Goal: Information Seeking & Learning: Learn about a topic

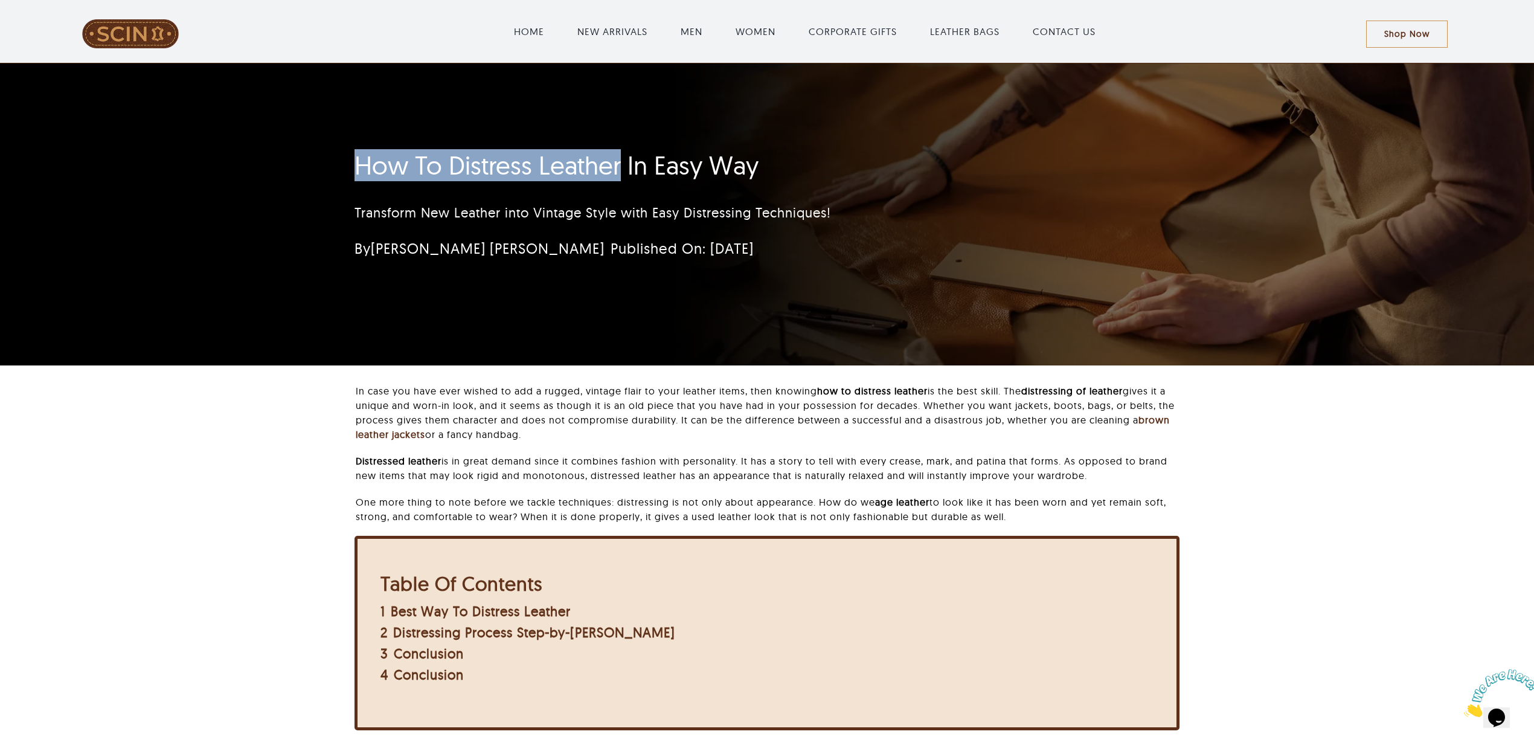
drag, startPoint x: 329, startPoint y: 158, endPoint x: 621, endPoint y: 145, distance: 292.6
click at [621, 145] on div "How To Distress Leather In Easy Way Transform New Leather into Vintage Style wi…" at bounding box center [767, 214] width 1534 height 302
copy h1 "How To Distress Leather"
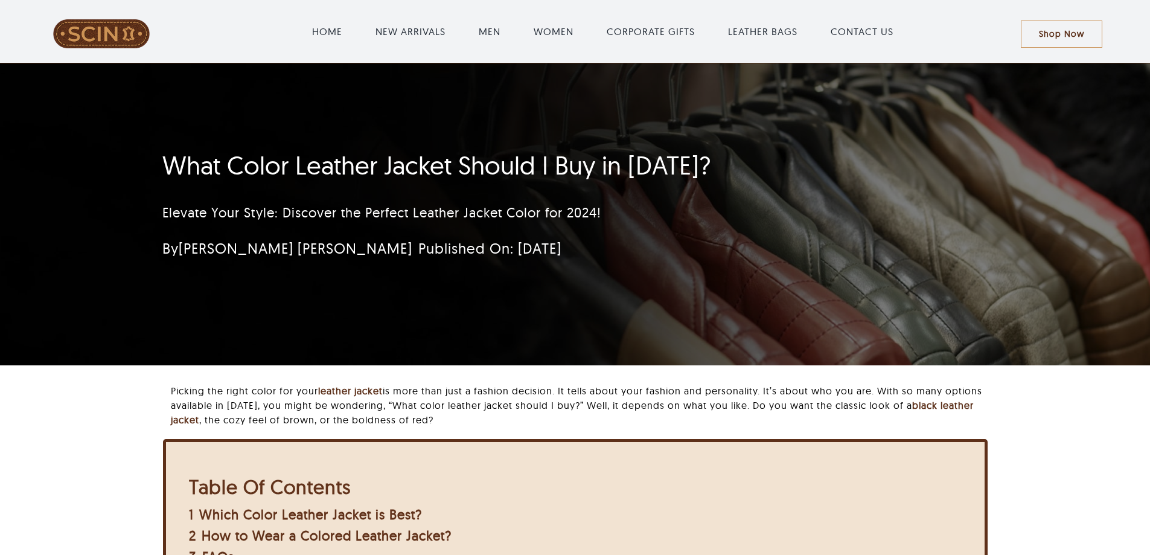
drag, startPoint x: 667, startPoint y: 260, endPoint x: 645, endPoint y: 260, distance: 22.3
click at [667, 260] on div "By [PERSON_NAME] [PERSON_NAME] Published On: [DATE]" at bounding box center [450, 248] width 576 height 24
drag, startPoint x: 294, startPoint y: 170, endPoint x: 463, endPoint y: 170, distance: 168.5
click at [463, 170] on h1 "What Color Leather Jacket Should I Buy in [DATE]?" at bounding box center [503, 165] width 682 height 30
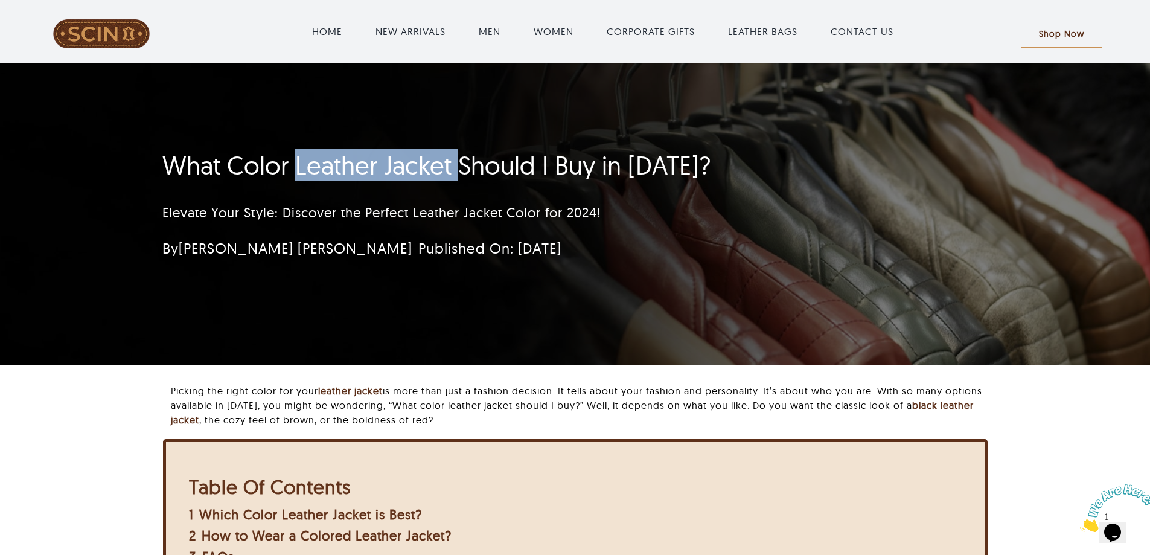
click at [463, 170] on h1 "What Color Leather Jacket Should I Buy in [DATE]?" at bounding box center [503, 165] width 682 height 30
drag, startPoint x: 229, startPoint y: 159, endPoint x: 452, endPoint y: 162, distance: 222.9
click at [452, 162] on h1 "What Color Leather Jacket Should I Buy in [DATE]?" at bounding box center [503, 165] width 682 height 30
copy h1 "Color Leather Jacket"
click at [352, 183] on div "What Color Leather Jacket Should I Buy in [DATE]? Elevate Your Style: Discover …" at bounding box center [503, 208] width 682 height 128
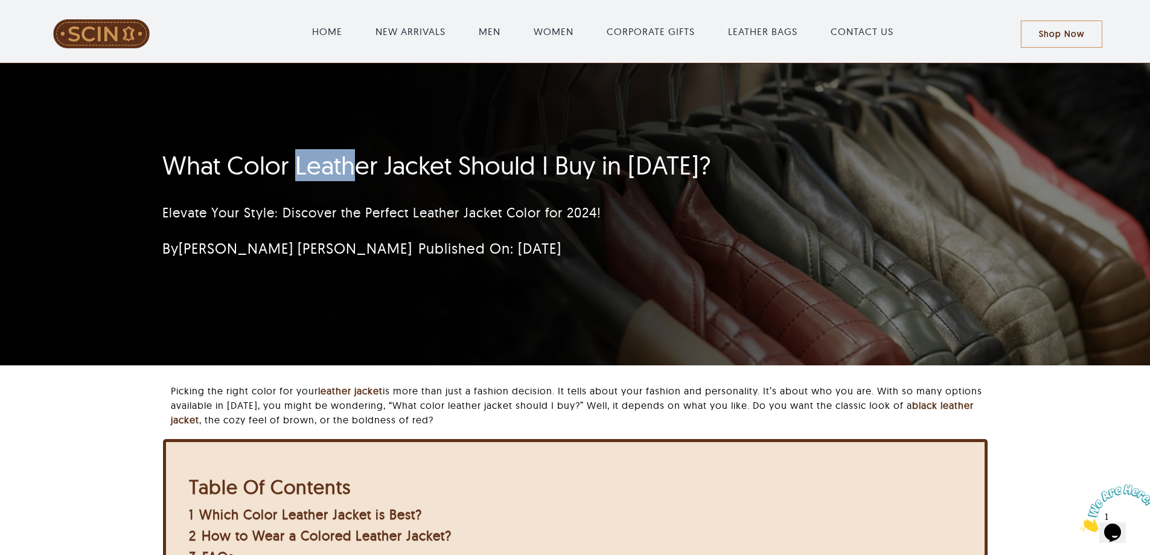
drag, startPoint x: 298, startPoint y: 165, endPoint x: 358, endPoint y: 165, distance: 59.8
click at [358, 165] on h1 "What Color Leather Jacket Should I Buy in 2024?" at bounding box center [503, 165] width 682 height 30
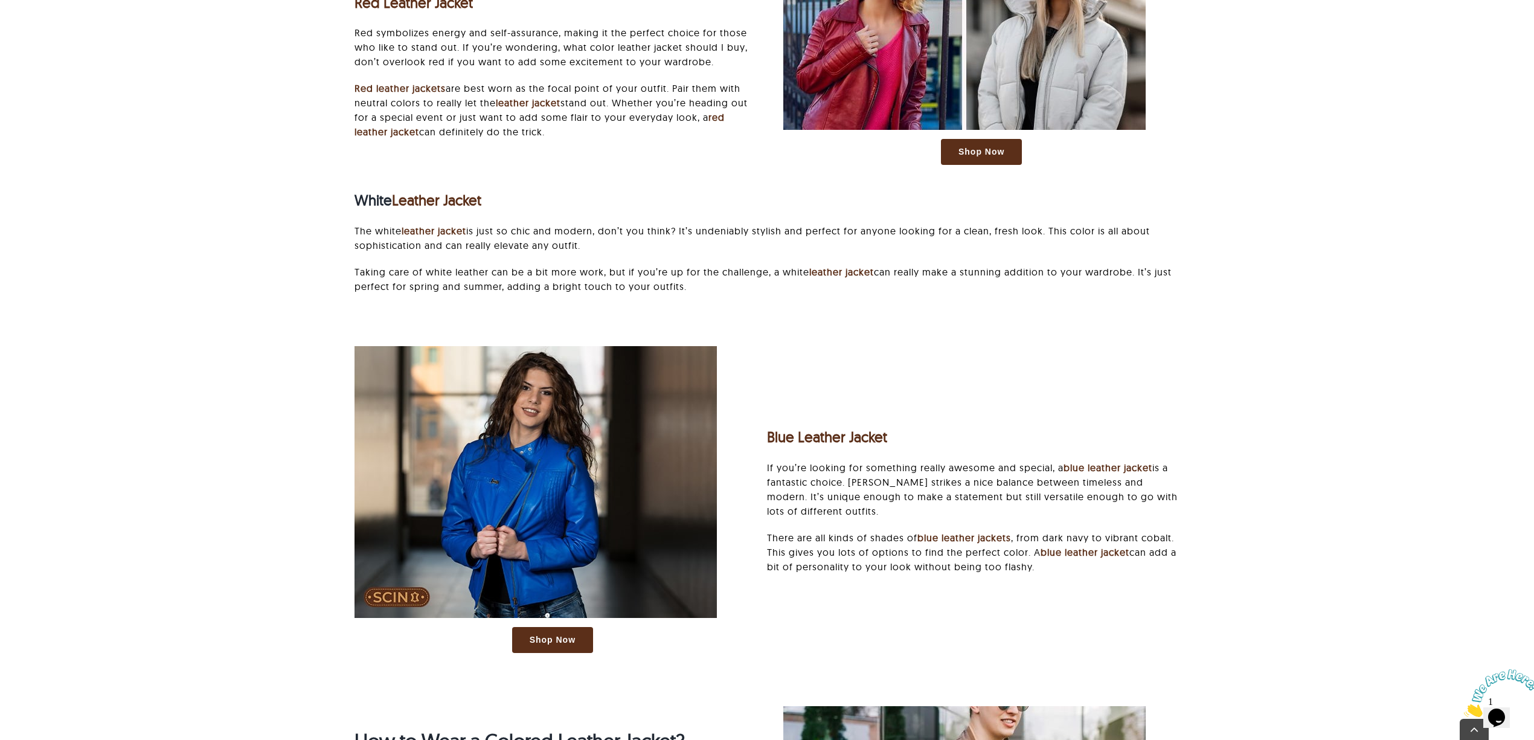
scroll to position [2174, 0]
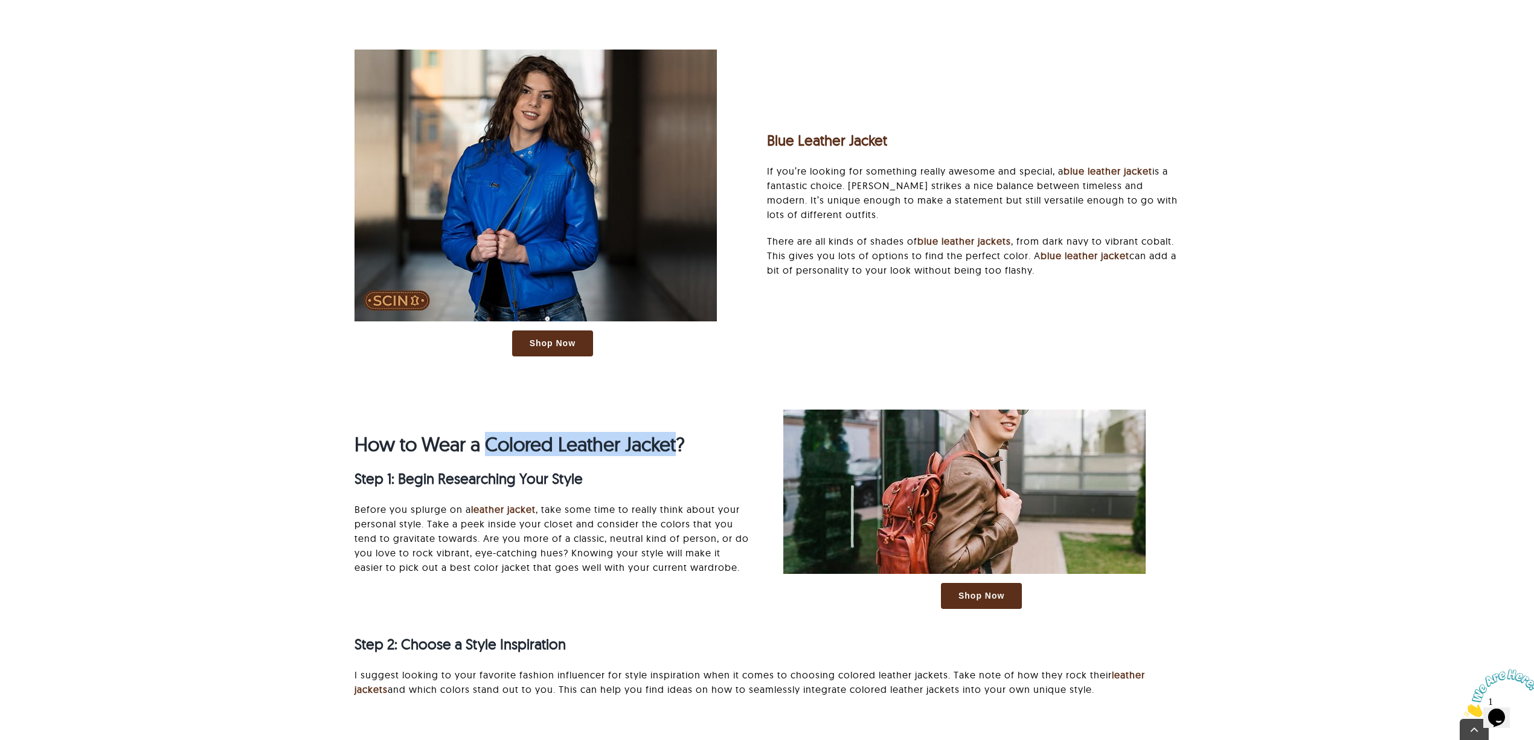
drag, startPoint x: 484, startPoint y: 452, endPoint x: 680, endPoint y: 448, distance: 195.7
click at [680, 448] on strong "How to Wear a Colored Leather Jacket?" at bounding box center [519, 444] width 330 height 24
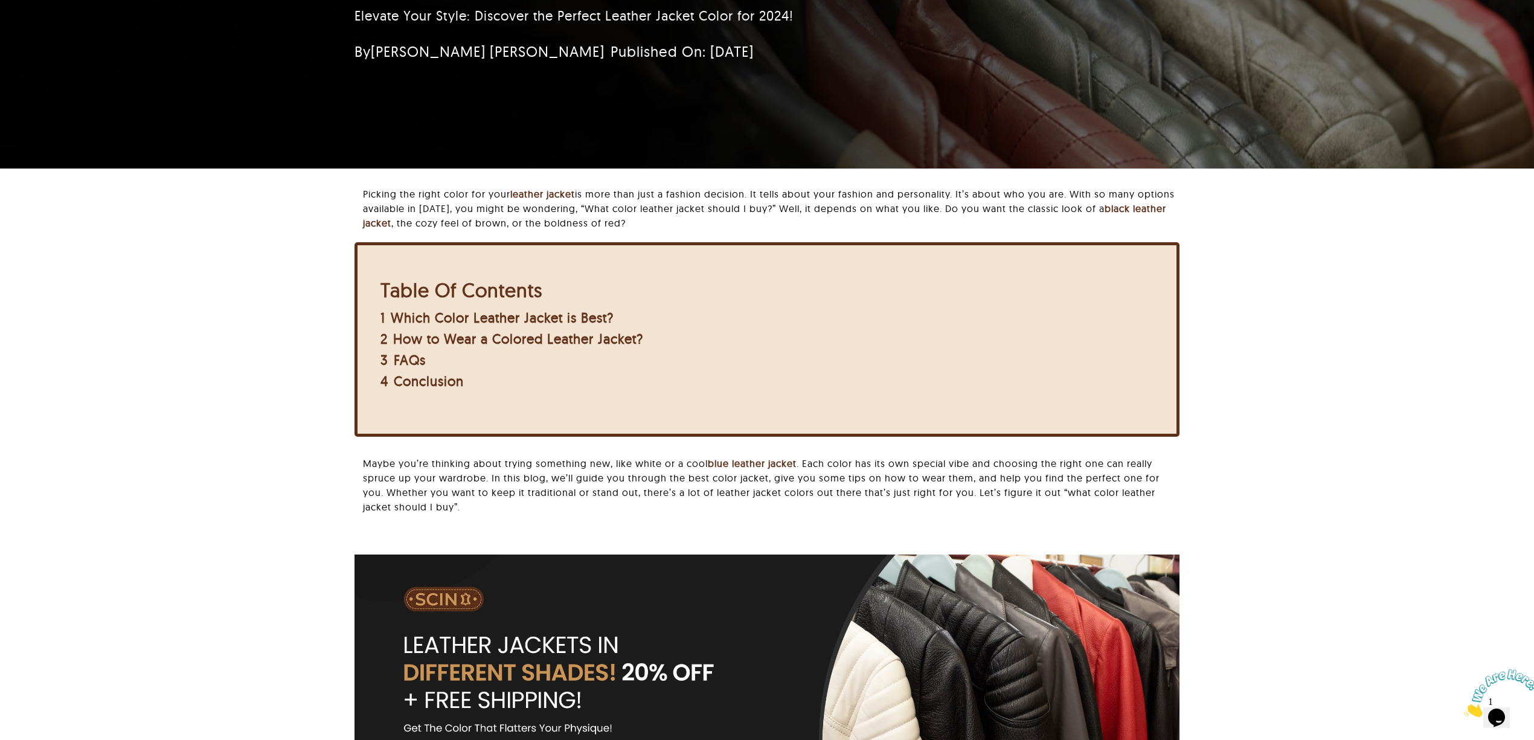
scroll to position [483, 0]
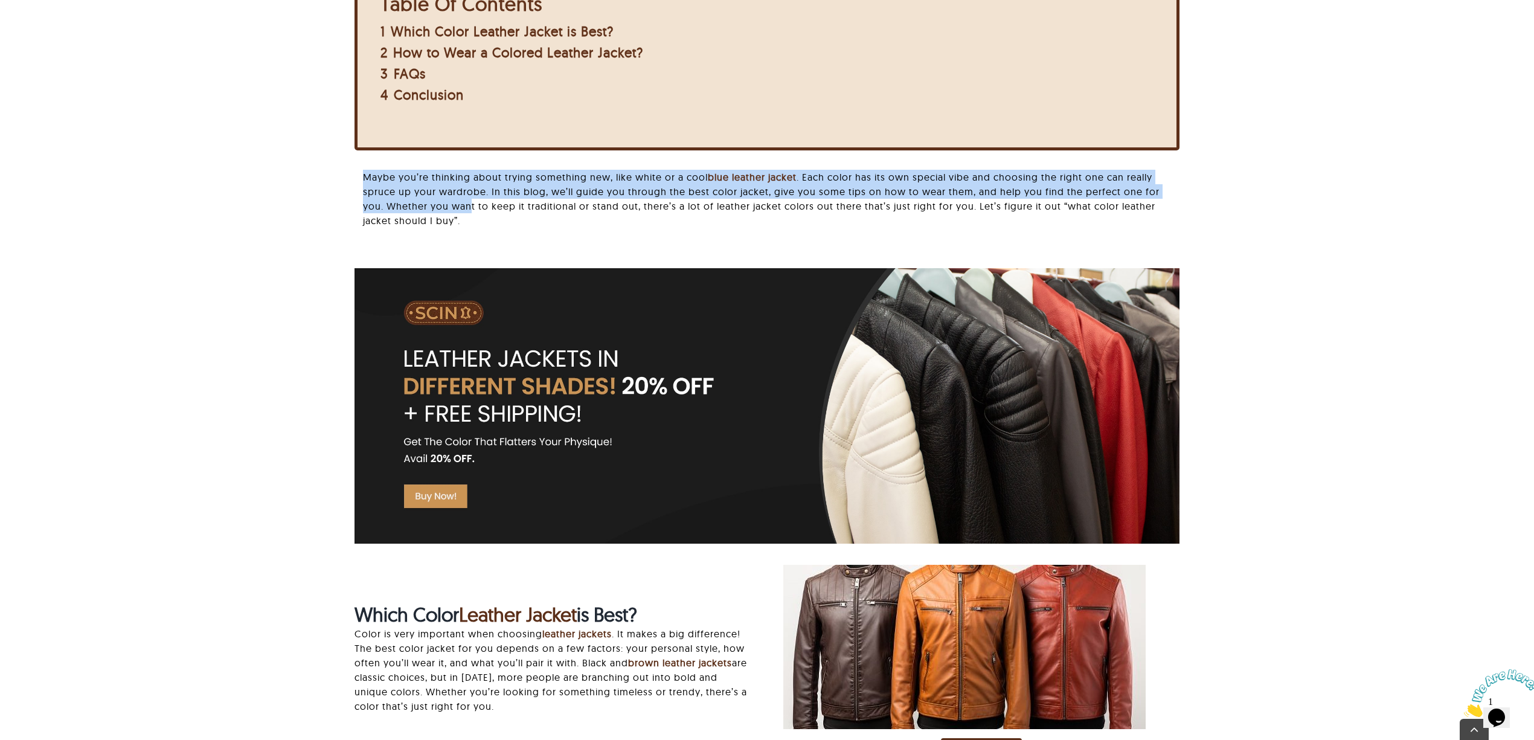
drag, startPoint x: 365, startPoint y: 176, endPoint x: 447, endPoint y: 211, distance: 88.7
click at [447, 211] on p "Maybe you’re thinking about trying something new, like white or a cool blue lea…" at bounding box center [771, 199] width 816 height 58
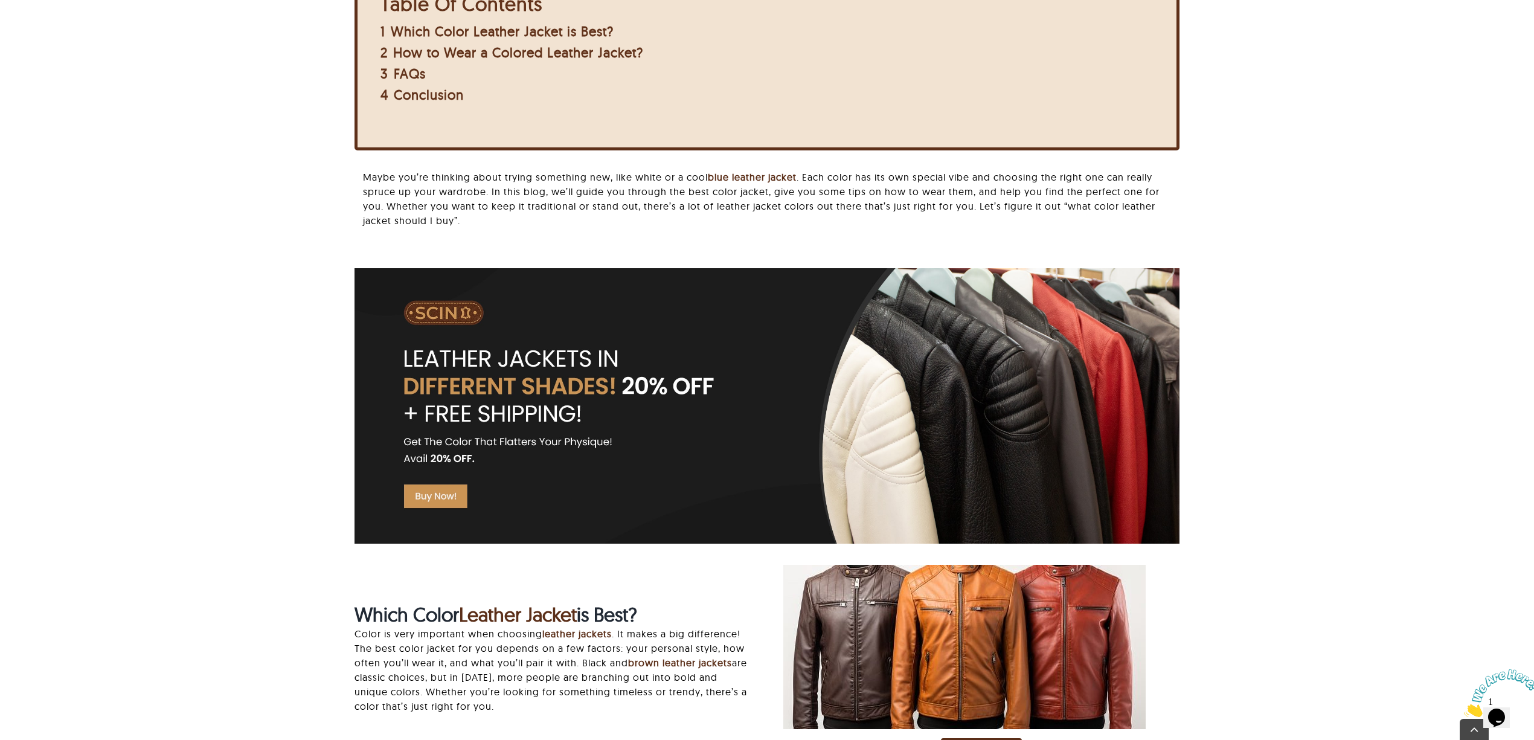
scroll to position [805, 0]
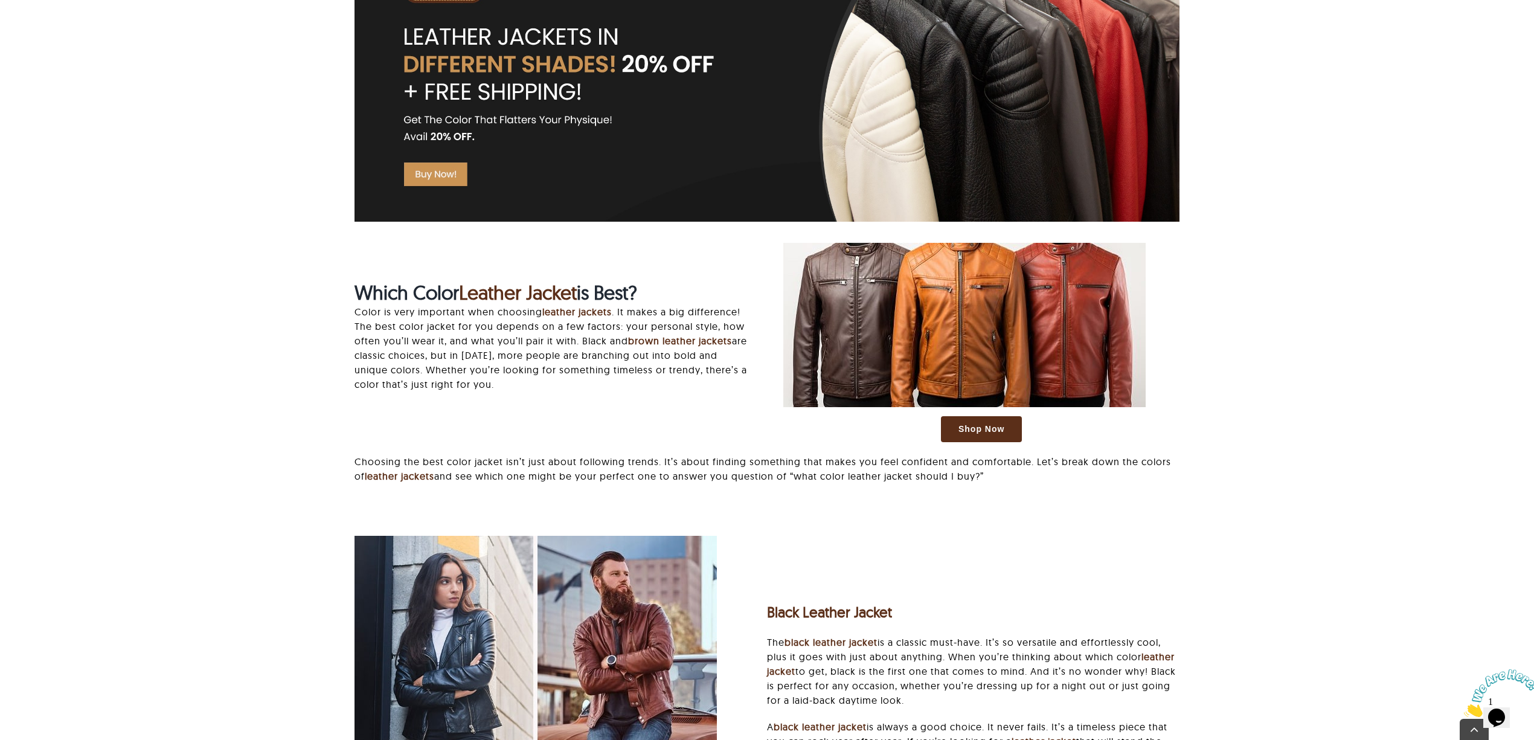
drag, startPoint x: 353, startPoint y: 279, endPoint x: 710, endPoint y: 279, distance: 356.9
click at [710, 281] on div "Which Color Leather Jacket is Best? Color is very important when choosing leath…" at bounding box center [552, 342] width 429 height 122
copy strong "Which Color Leather Jacket is Best?"
drag, startPoint x: 1435, startPoint y: 396, endPoint x: 1535, endPoint y: 386, distance: 100.7
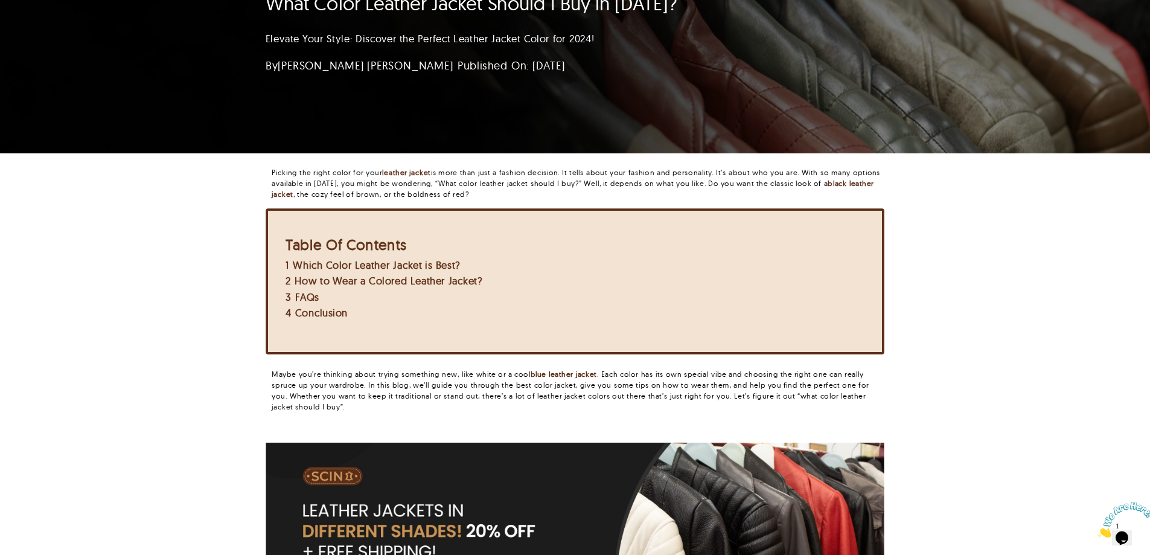
scroll to position [0, 0]
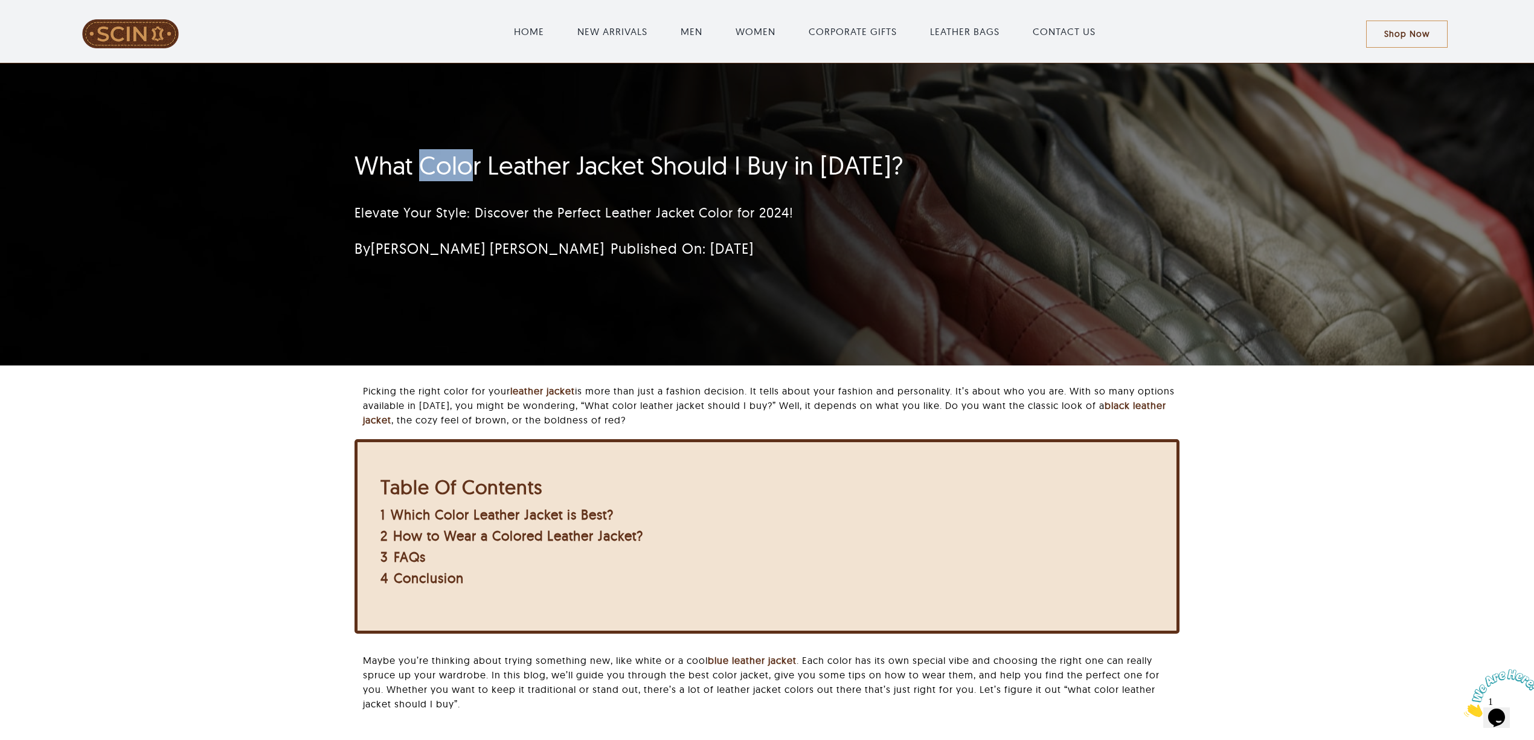
drag, startPoint x: 423, startPoint y: 170, endPoint x: 472, endPoint y: 170, distance: 49.5
click at [472, 170] on h1 "What Color Leather Jacket Should I Buy in 2024?" at bounding box center [695, 165] width 682 height 30
click at [401, 220] on p "Elevate Your Style: Discover the Perfect Leather Jacket Color for 2024!" at bounding box center [695, 213] width 682 height 20
